Goal: Task Accomplishment & Management: Complete application form

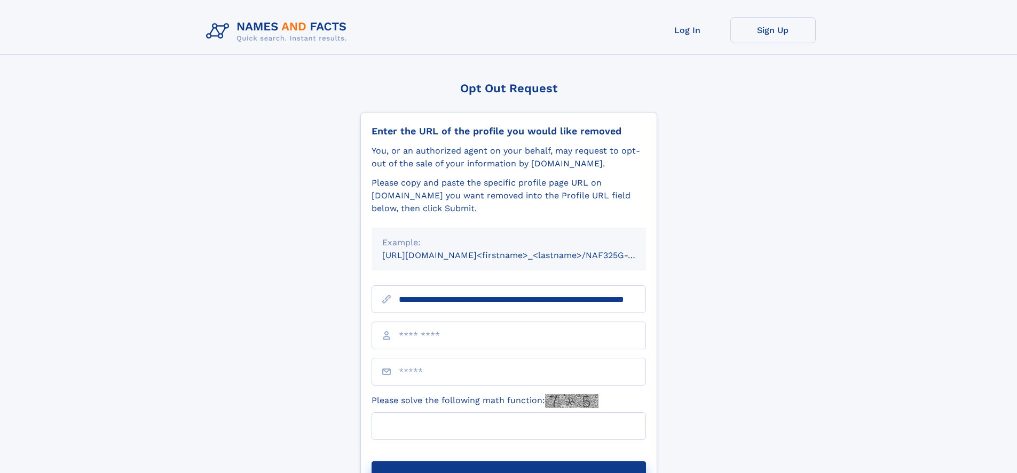
scroll to position [0, 88]
type input "**********"
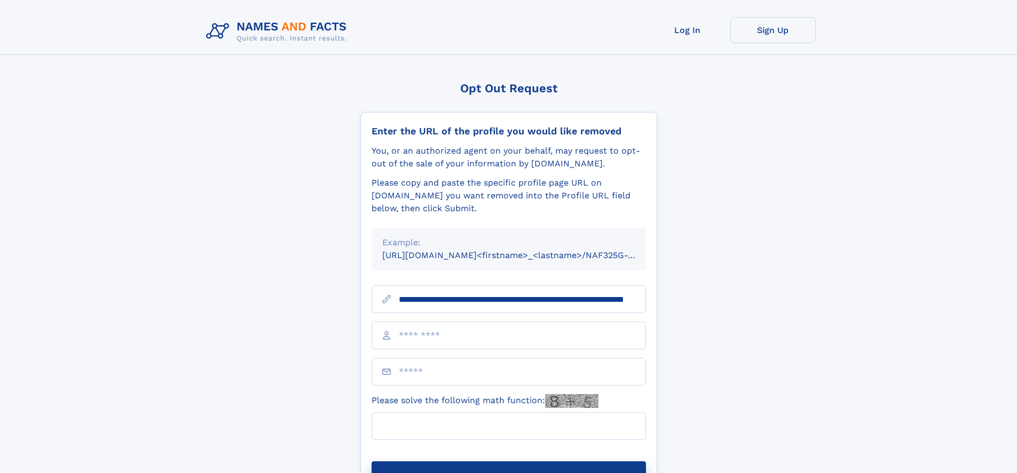
scroll to position [0, 88]
type input "**********"
